Goal: Obtain resource: Download file/media

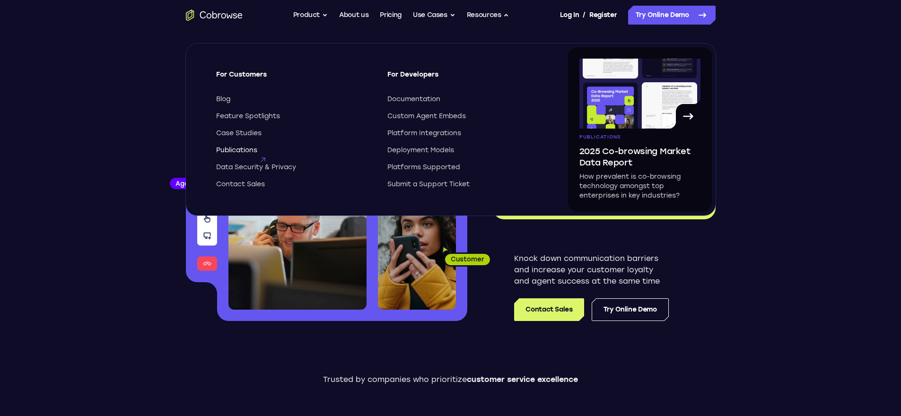
click at [237, 154] on span "Publications" at bounding box center [236, 150] width 41 height 9
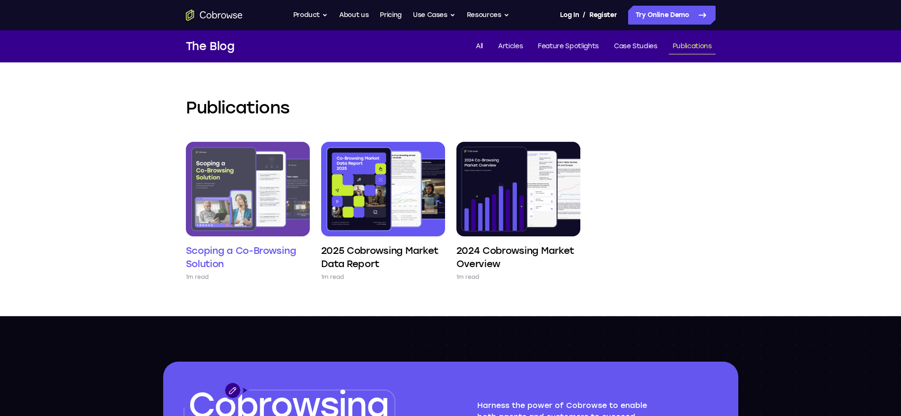
click at [253, 194] on img at bounding box center [248, 189] width 124 height 95
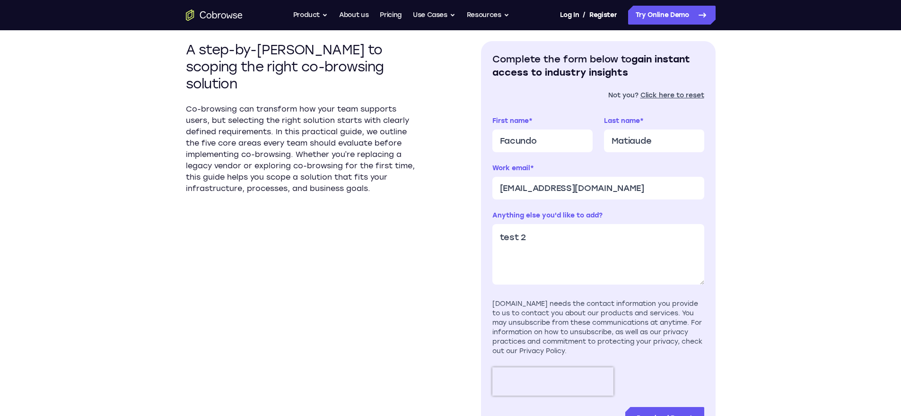
scroll to position [325, 0]
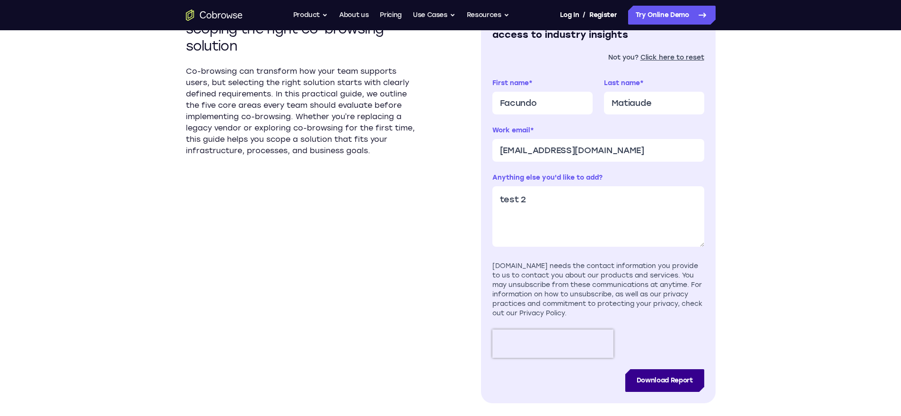
click at [672, 379] on input "Download Report" at bounding box center [664, 380] width 79 height 23
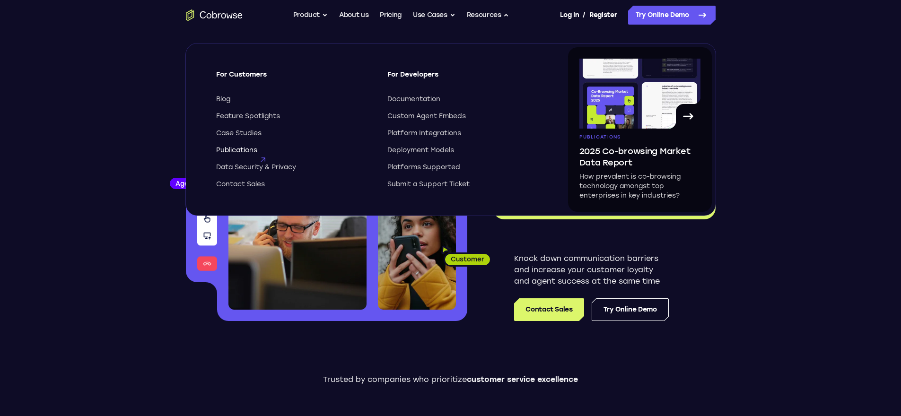
click at [243, 154] on span "Publications" at bounding box center [236, 150] width 41 height 9
